Goal: Information Seeking & Learning: Check status

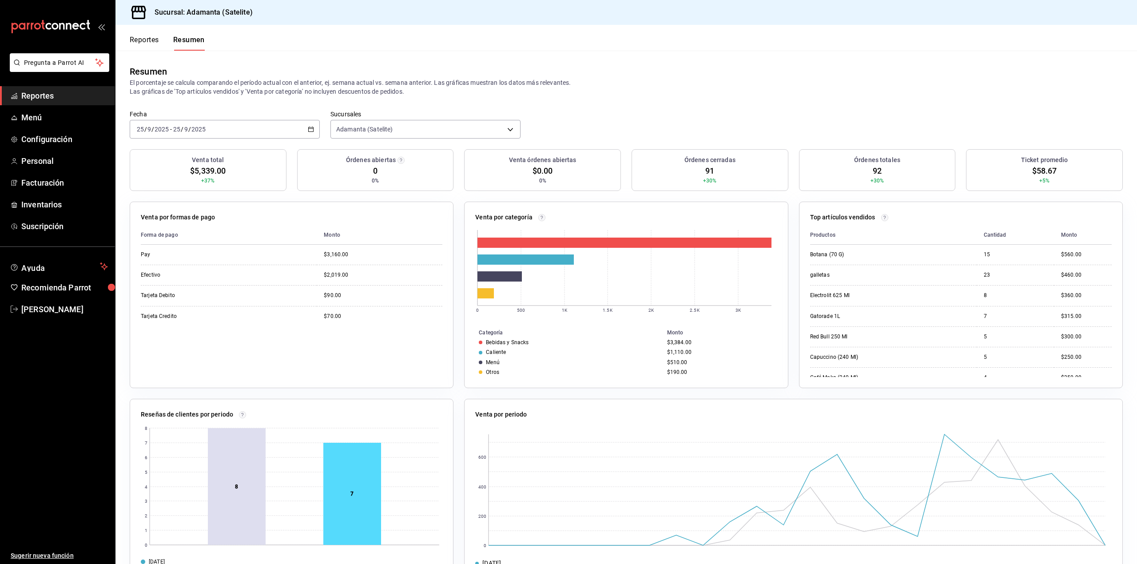
scroll to position [36, 0]
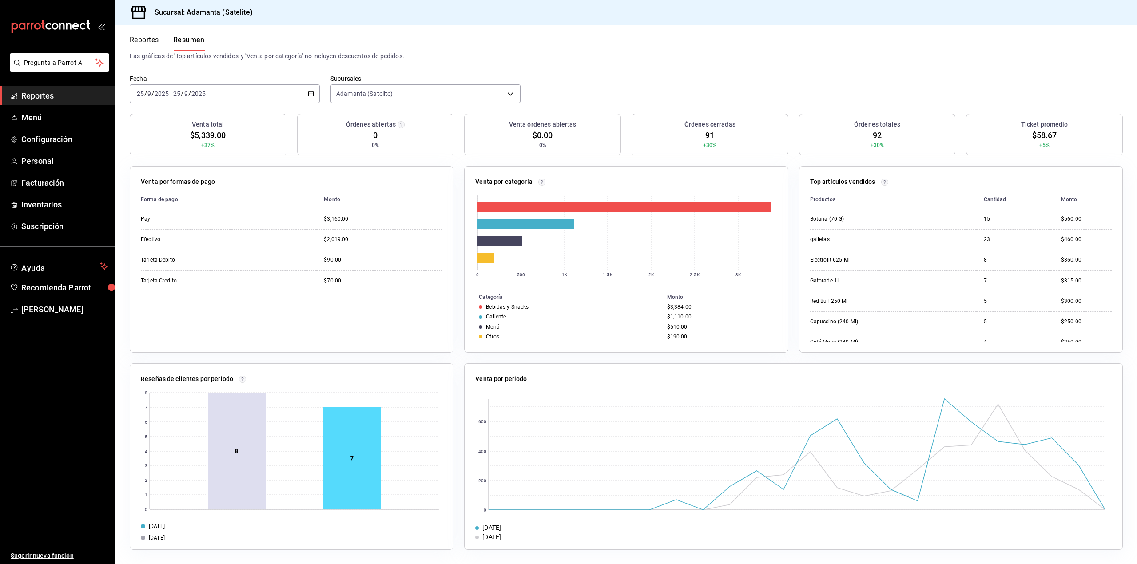
click at [147, 36] on button "Reportes" at bounding box center [144, 43] width 29 height 15
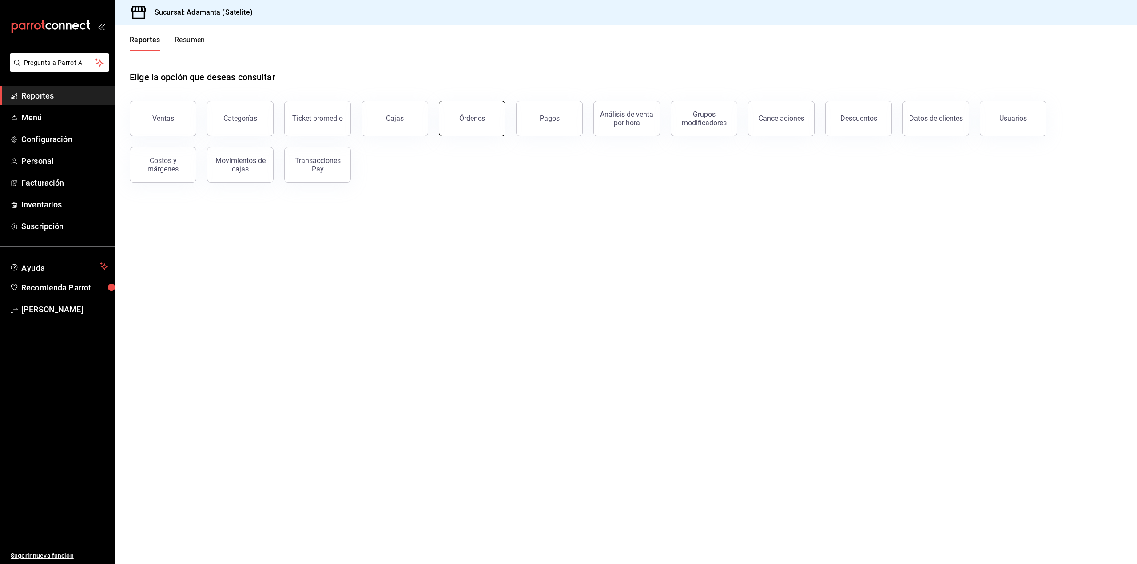
click at [463, 119] on div "Órdenes" at bounding box center [472, 118] width 26 height 8
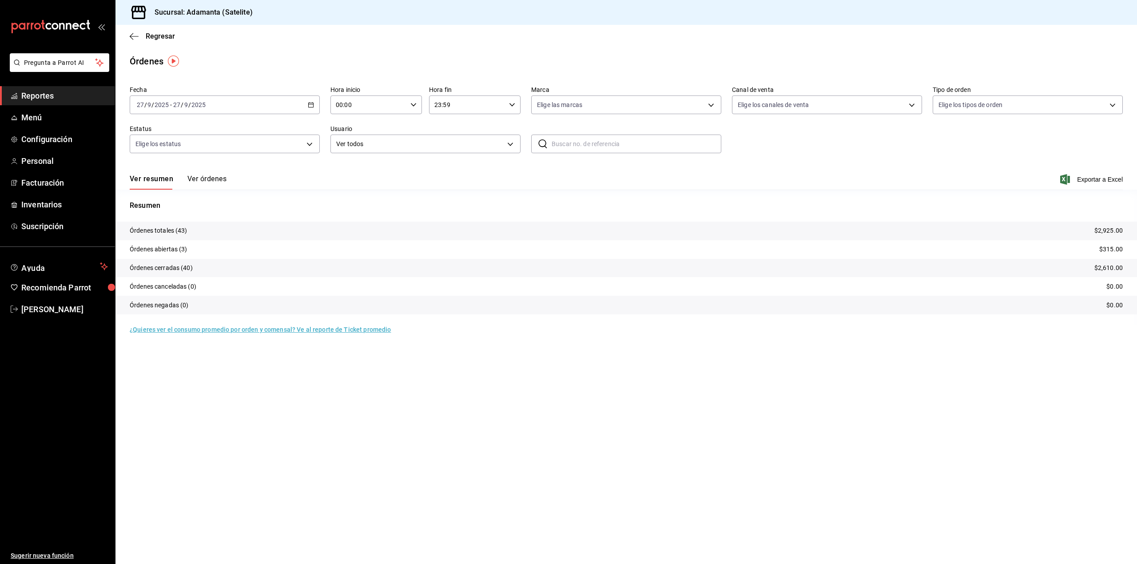
click at [214, 178] on button "Ver órdenes" at bounding box center [206, 181] width 39 height 15
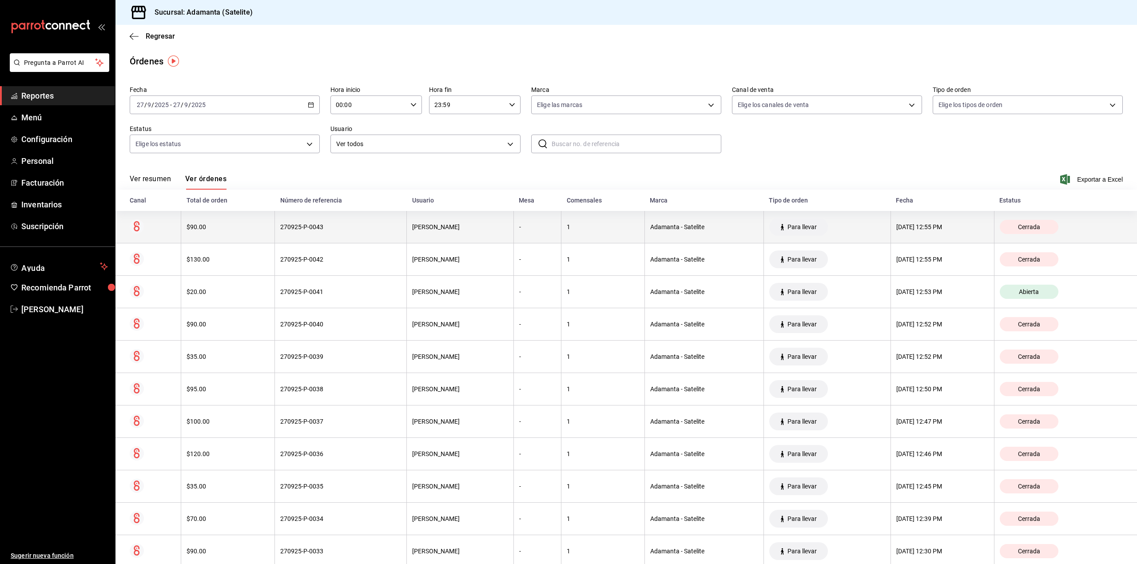
click at [290, 226] on div "270925-P-0043" at bounding box center [340, 226] width 121 height 7
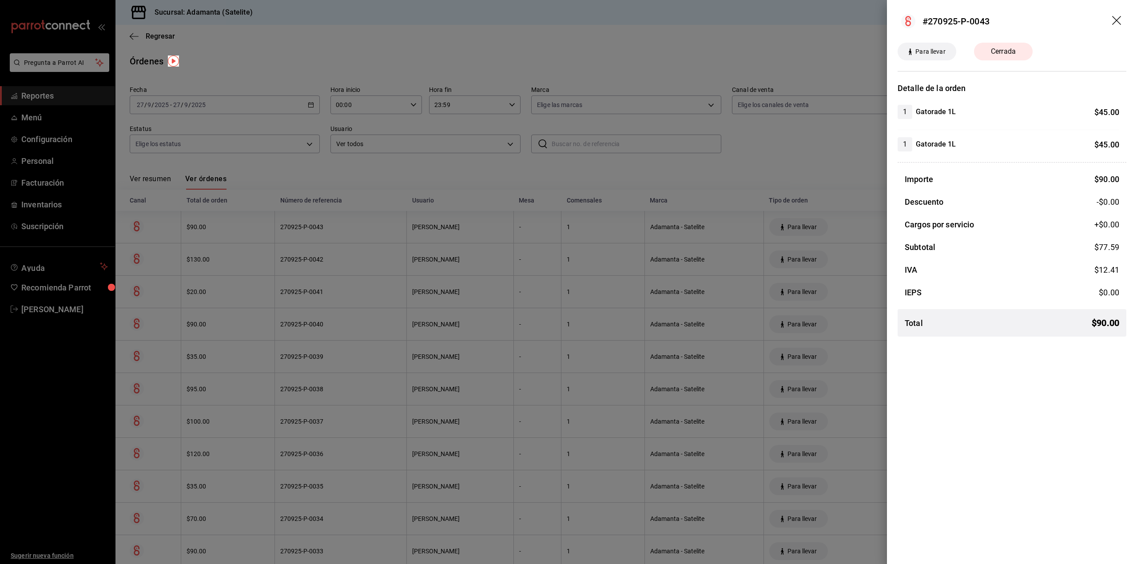
click at [292, 249] on div at bounding box center [568, 282] width 1137 height 564
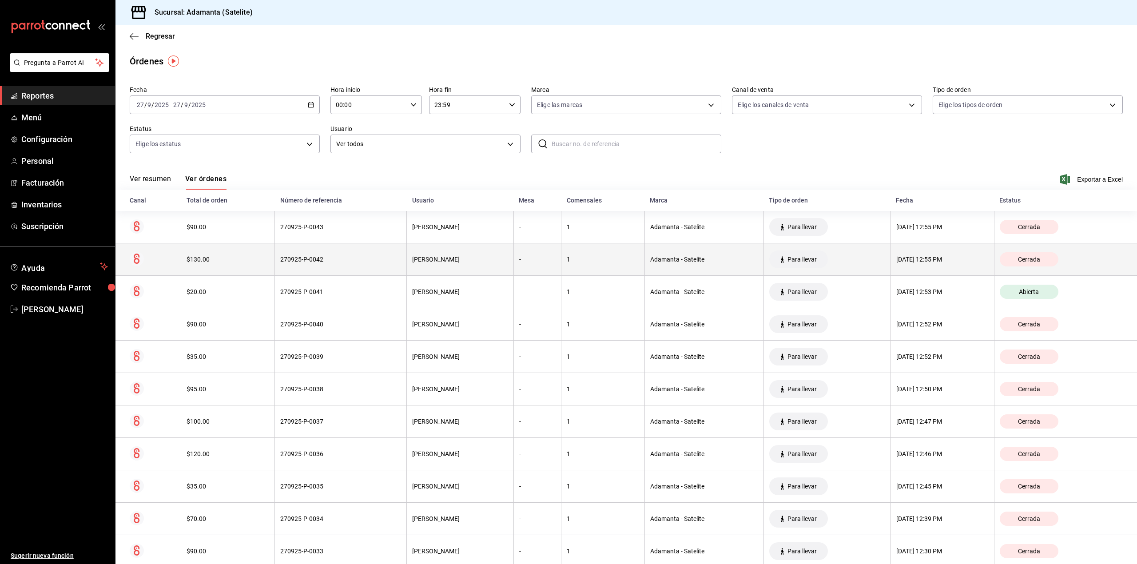
click at [294, 260] on div "270925-P-0042" at bounding box center [340, 259] width 121 height 7
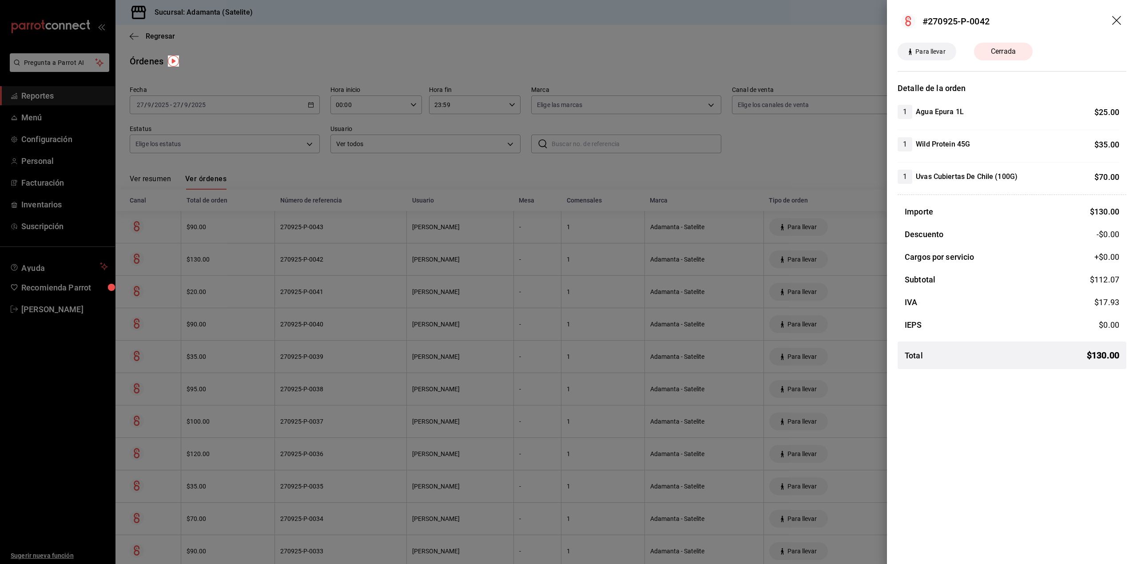
click at [294, 260] on div at bounding box center [568, 282] width 1137 height 564
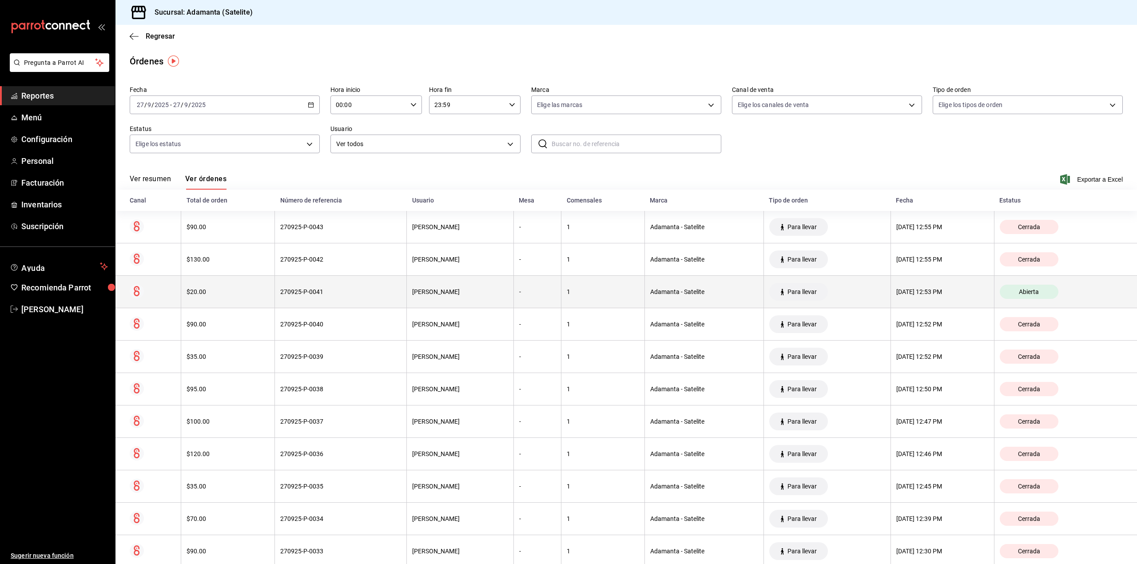
click at [294, 295] on div "270925-P-0041" at bounding box center [340, 291] width 121 height 7
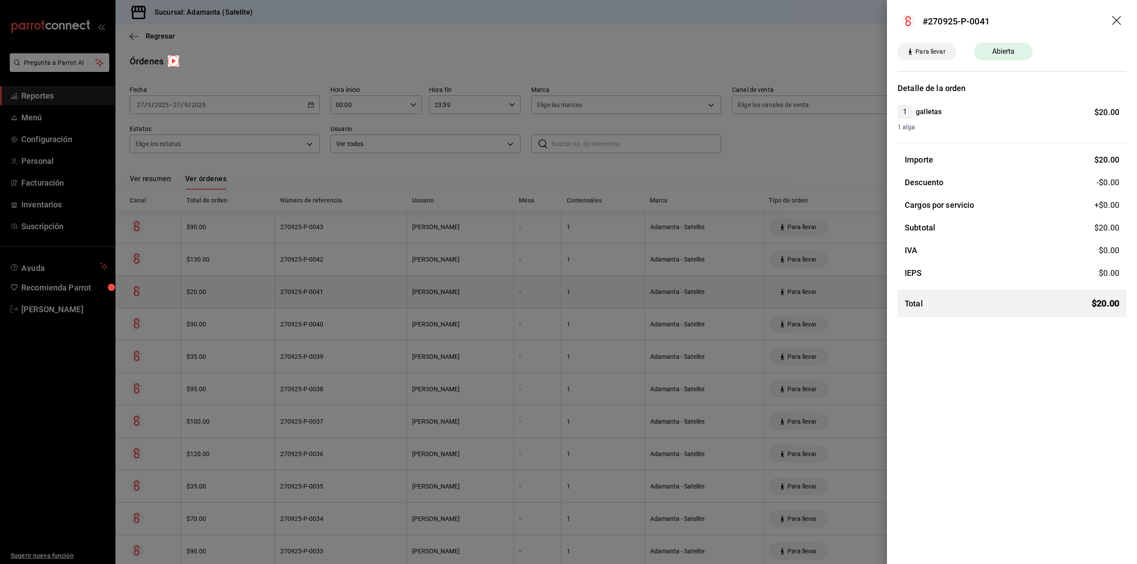
click at [294, 295] on div at bounding box center [568, 282] width 1137 height 564
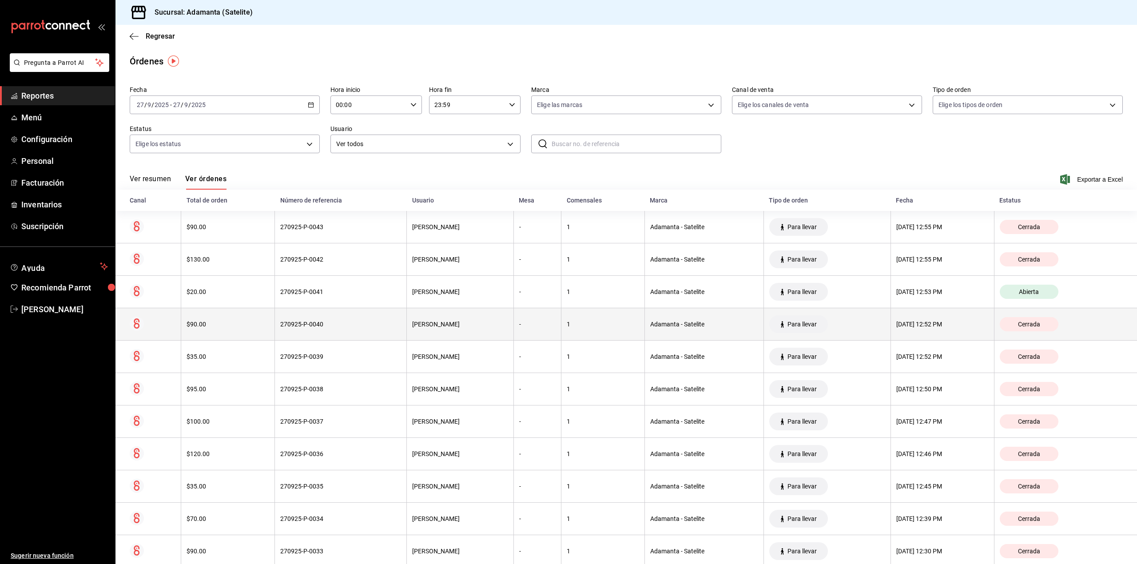
click at [299, 320] on th "270925-P-0040" at bounding box center [341, 324] width 132 height 32
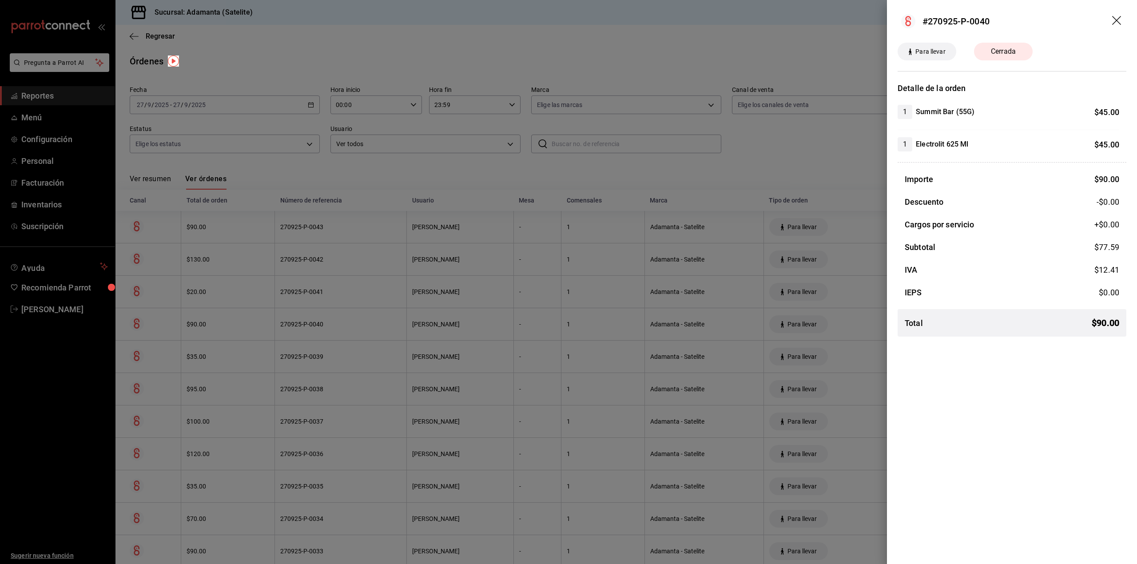
click at [299, 320] on div at bounding box center [568, 282] width 1137 height 564
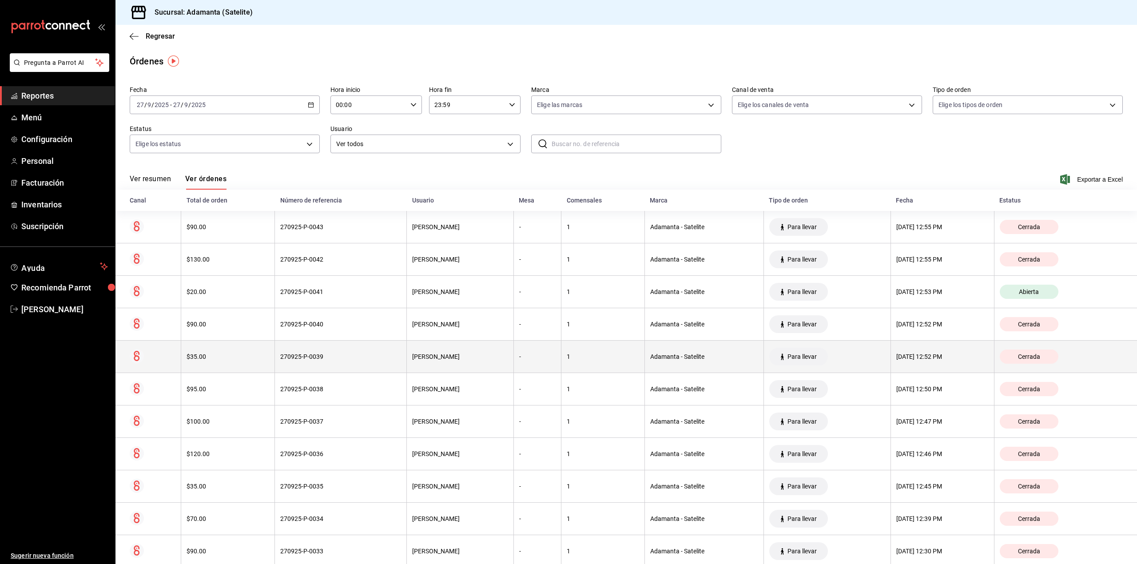
click at [309, 350] on th "270925-P-0039" at bounding box center [341, 357] width 132 height 32
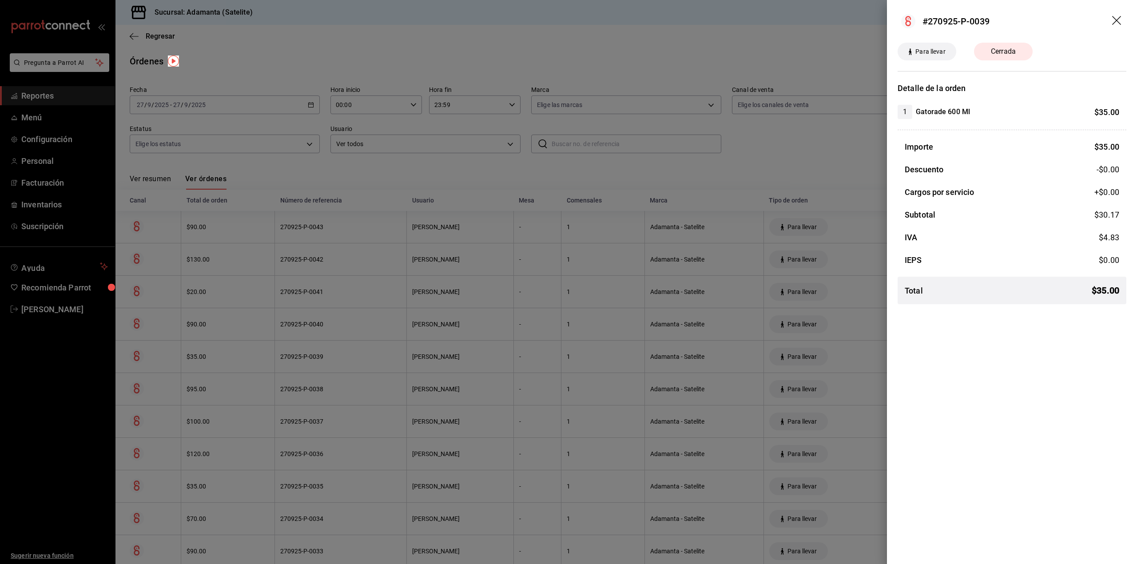
click at [309, 350] on div at bounding box center [568, 282] width 1137 height 564
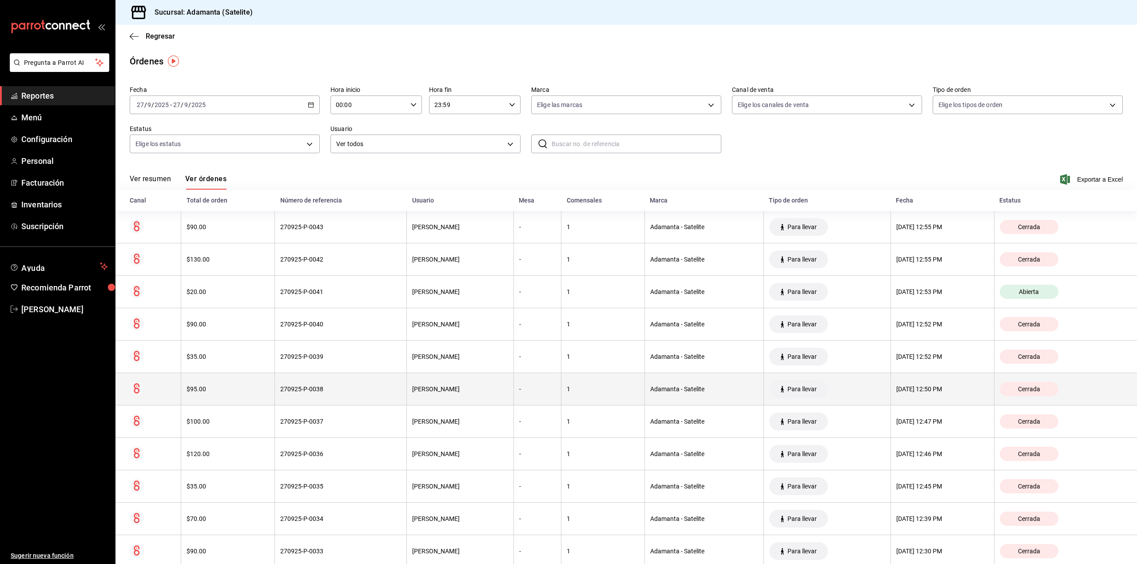
click at [313, 390] on div "270925-P-0038" at bounding box center [340, 388] width 121 height 7
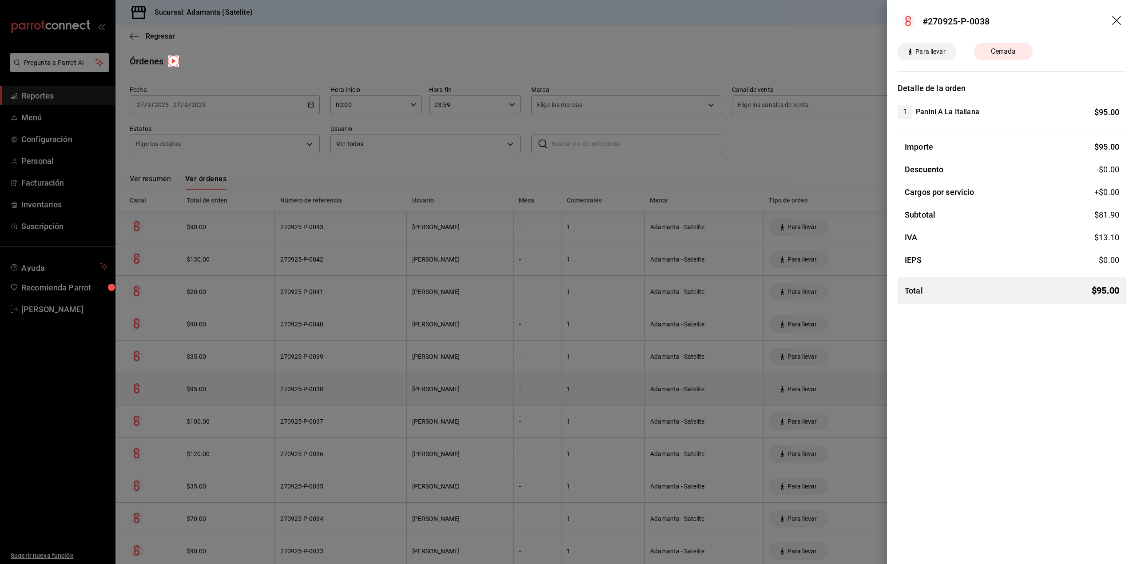
click at [313, 390] on div at bounding box center [568, 282] width 1137 height 564
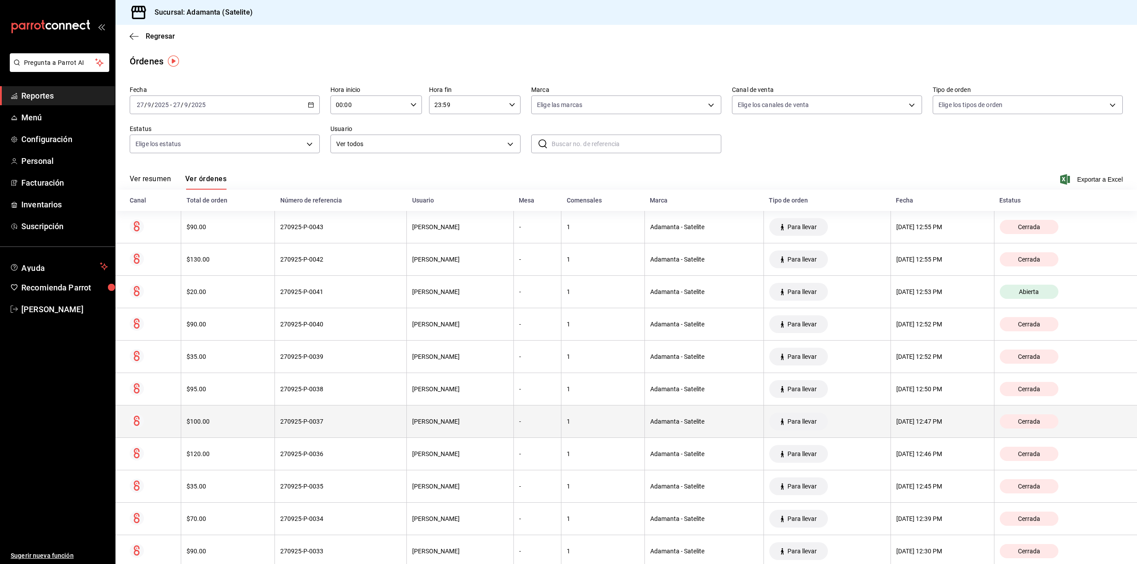
click at [315, 412] on th "270925-P-0037" at bounding box center [341, 421] width 132 height 32
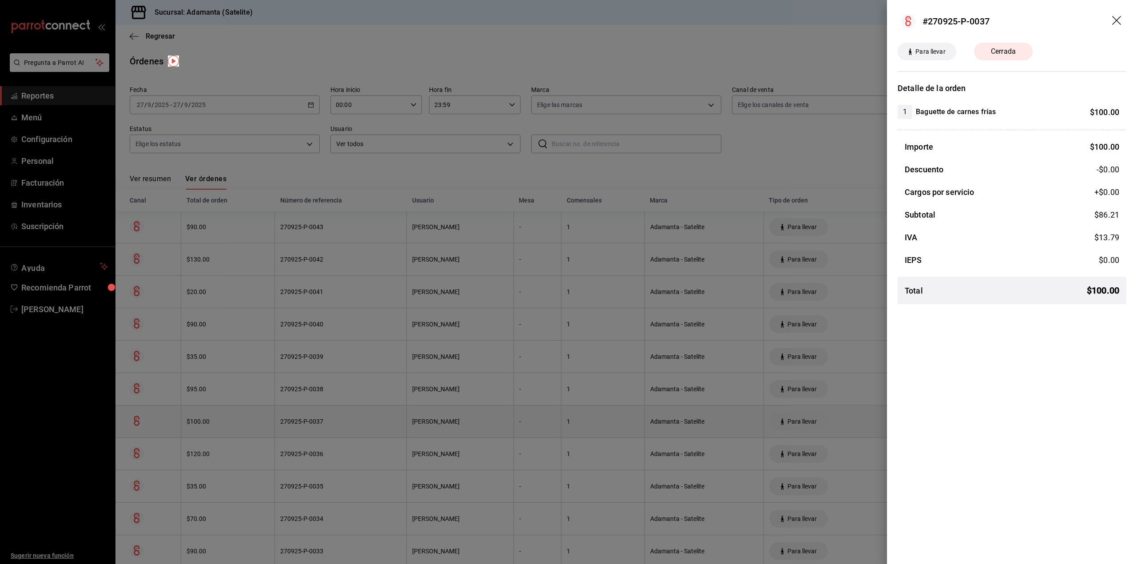
click at [315, 412] on div at bounding box center [568, 282] width 1137 height 564
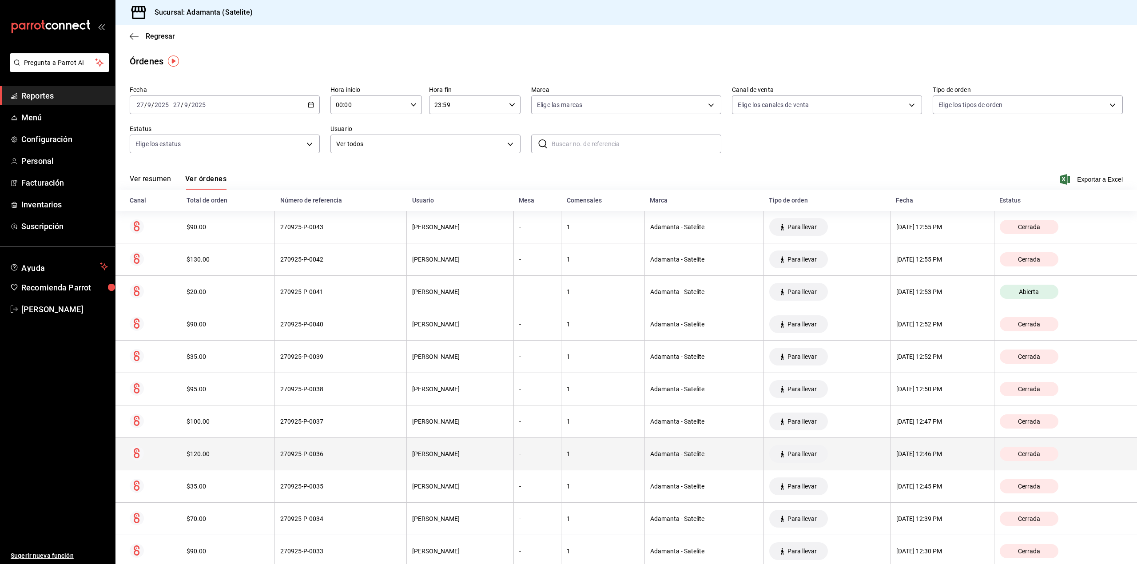
click at [309, 454] on div "270925-P-0036" at bounding box center [340, 453] width 121 height 7
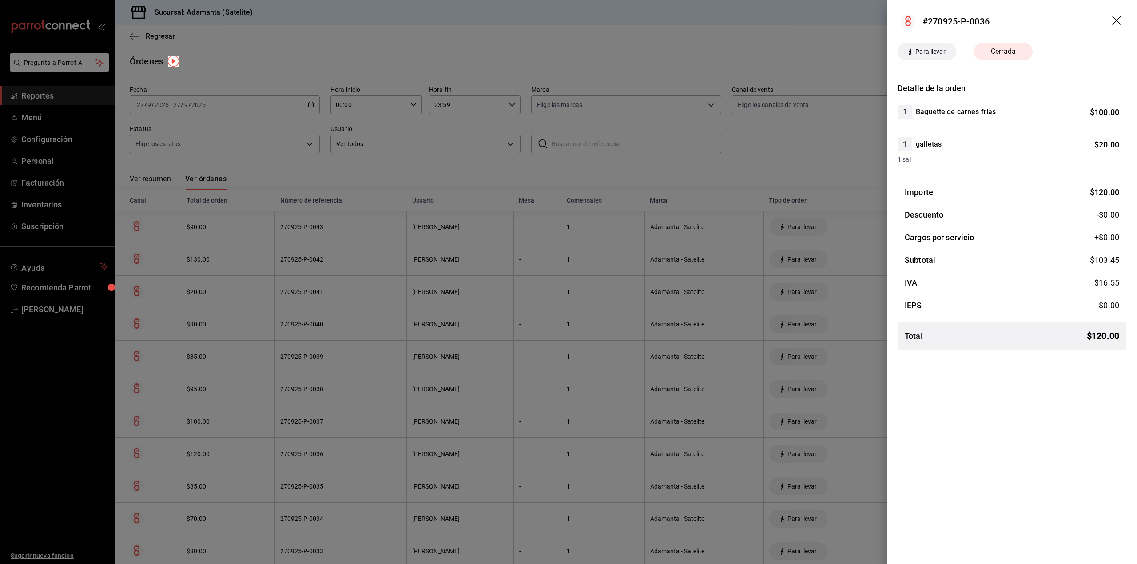
click at [310, 454] on div at bounding box center [568, 282] width 1137 height 564
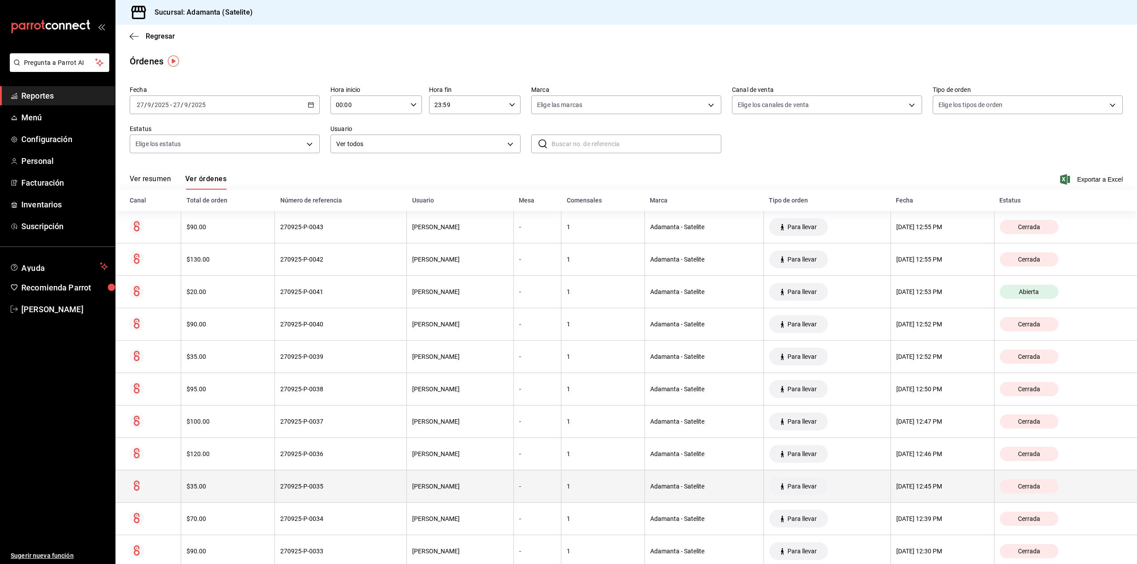
click at [310, 490] on div "270925-P-0035" at bounding box center [340, 486] width 121 height 7
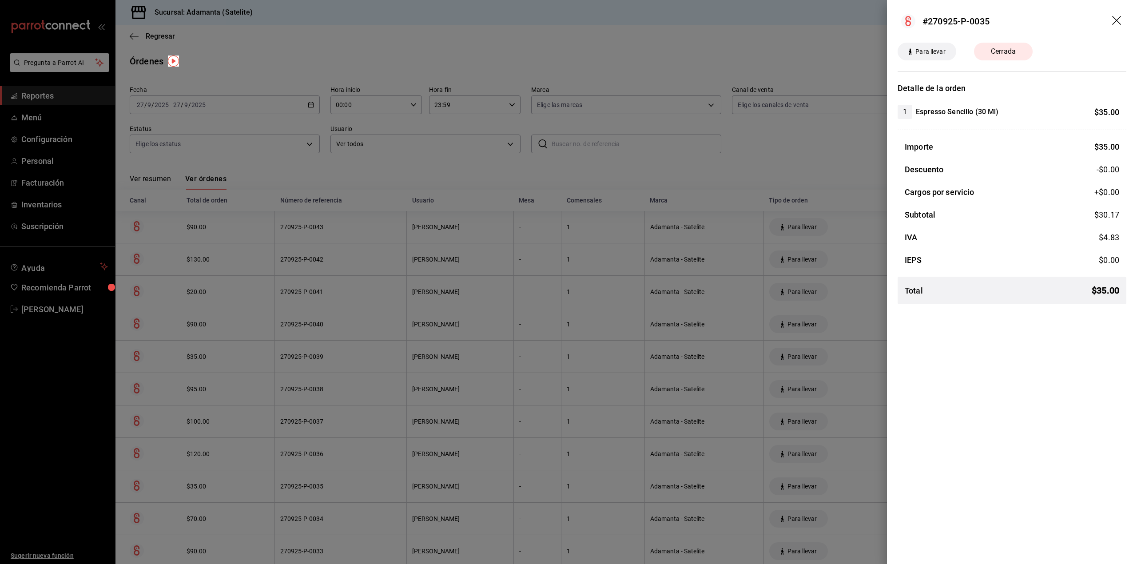
click at [310, 489] on div at bounding box center [568, 282] width 1137 height 564
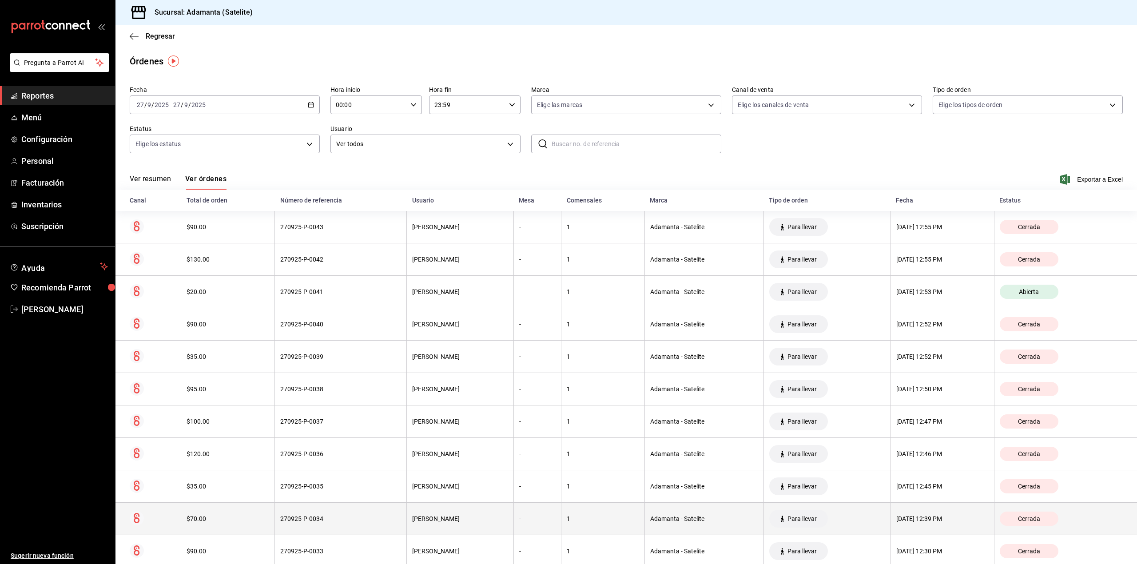
click at [306, 519] on div "270925-P-0034" at bounding box center [340, 518] width 121 height 7
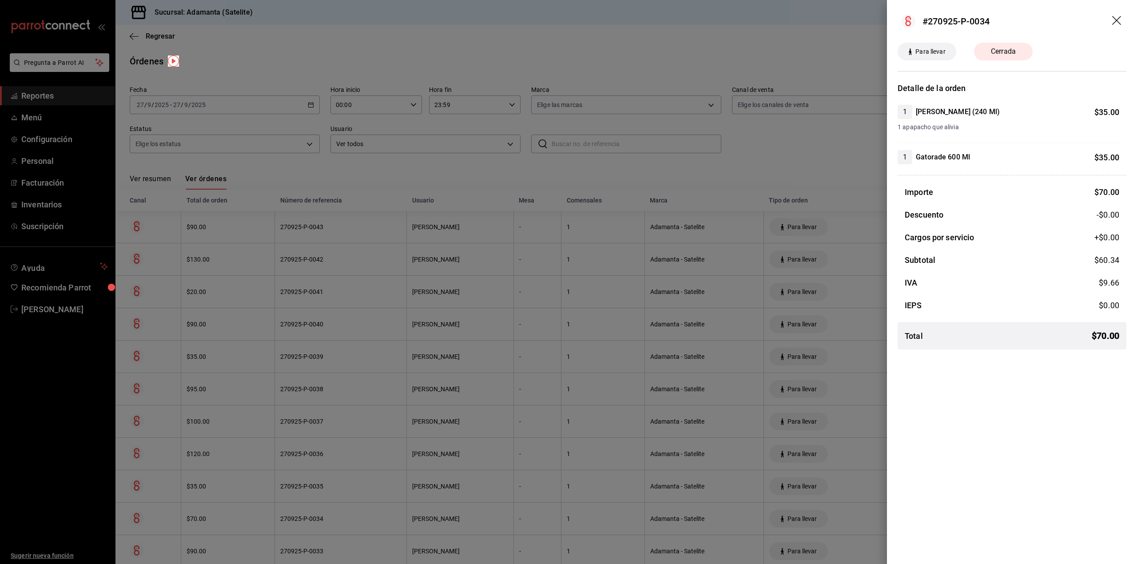
click at [1117, 25] on icon "drag" at bounding box center [1117, 21] width 11 height 11
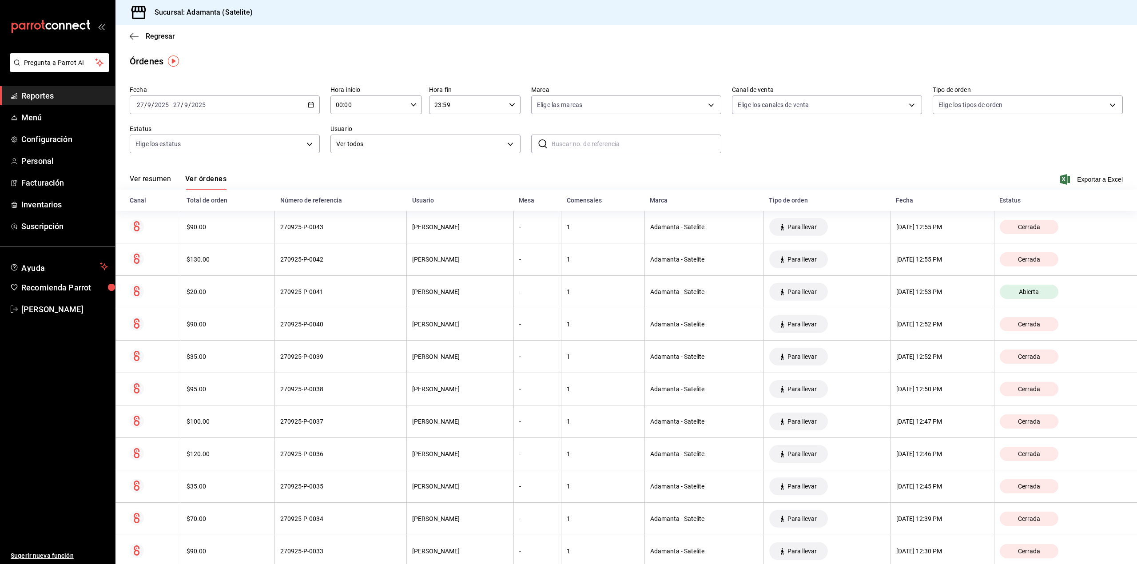
click at [76, 95] on span "Reportes" at bounding box center [64, 96] width 87 height 12
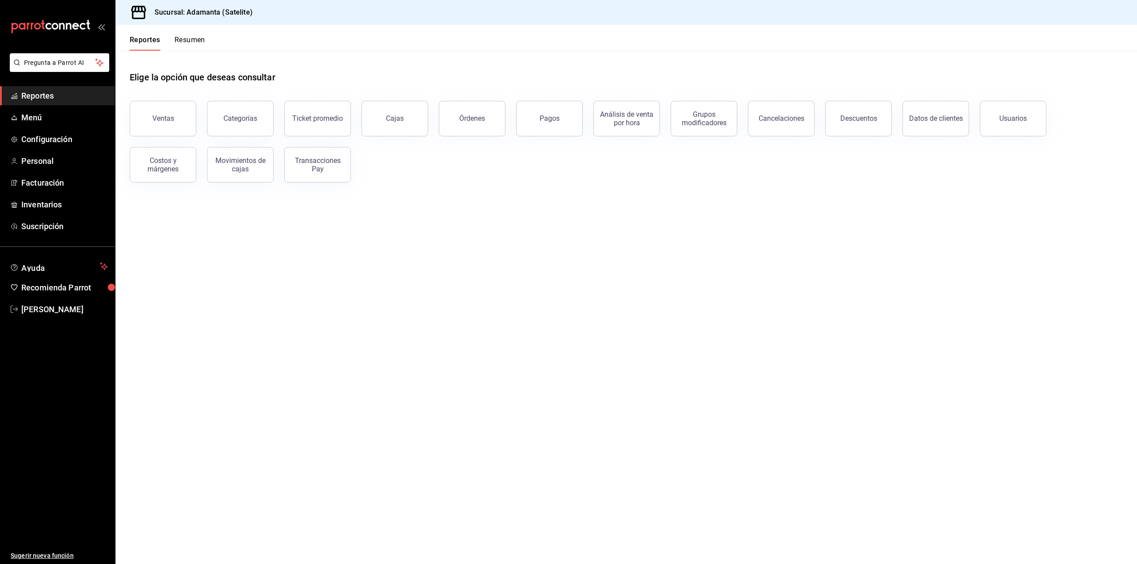
click at [198, 48] on button "Resumen" at bounding box center [189, 43] width 31 height 15
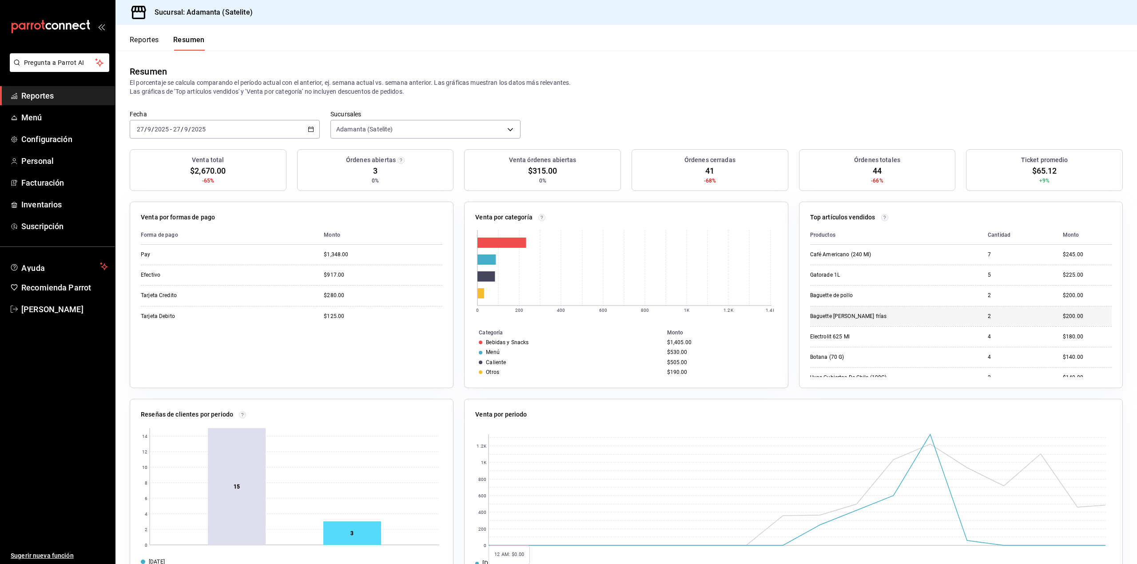
scroll to position [36, 0]
